Goal: Find specific page/section: Find specific page/section

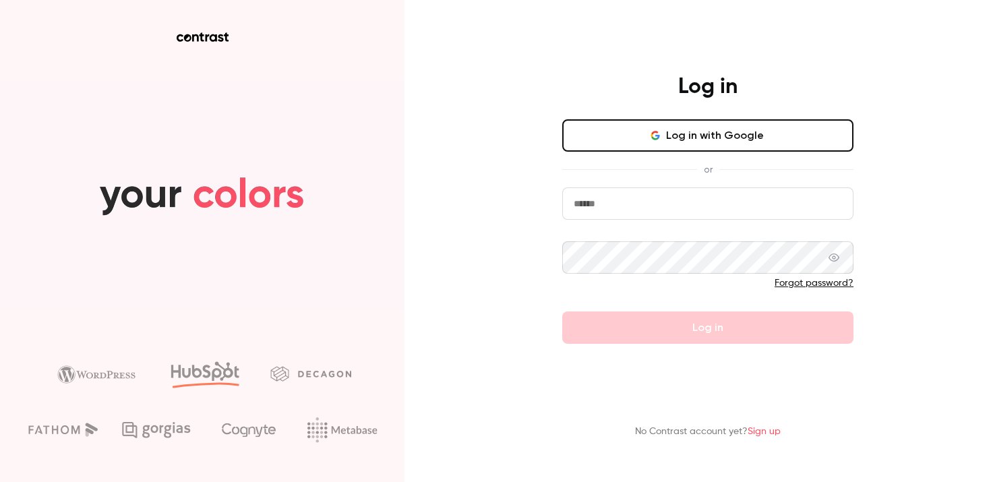
click at [717, 135] on button "Log in with Google" at bounding box center [707, 135] width 291 height 32
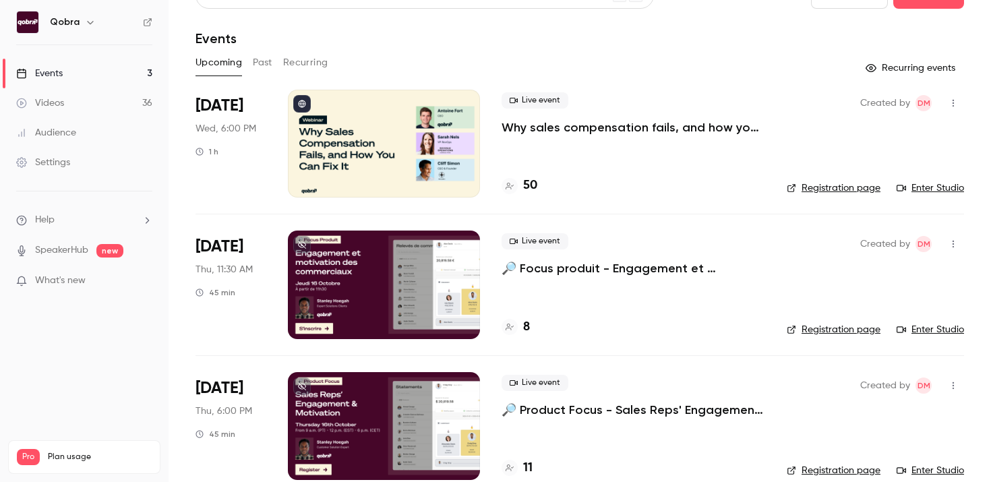
scroll to position [29, 0]
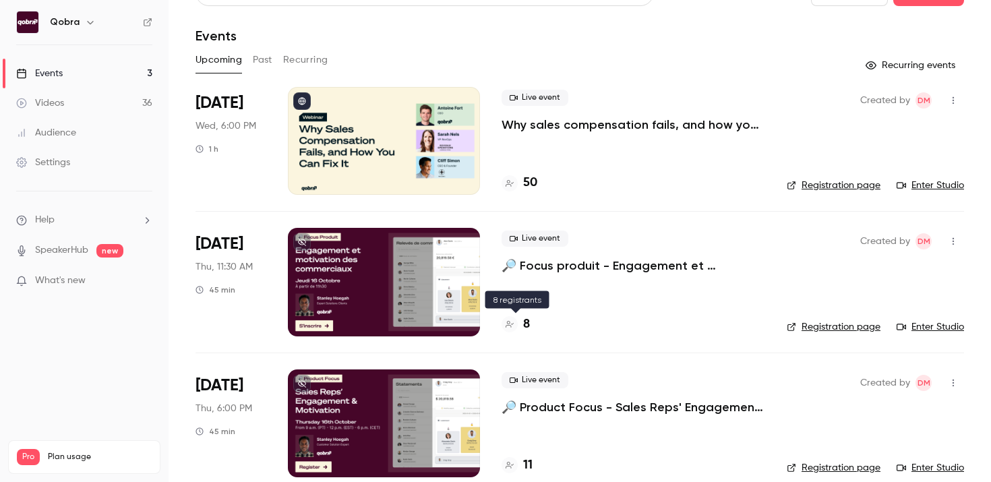
click at [526, 326] on h4 "8" at bounding box center [526, 324] width 7 height 18
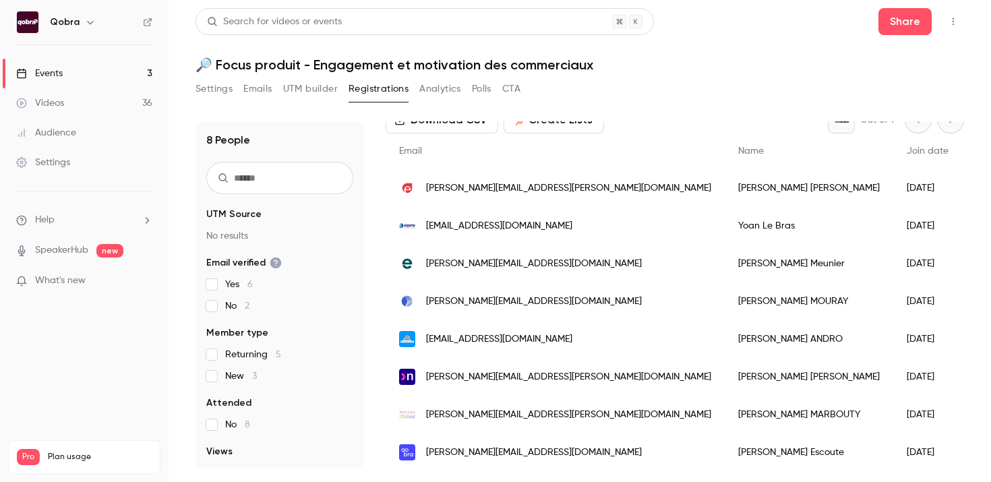
scroll to position [84, 0]
